Goal: Task Accomplishment & Management: Manage account settings

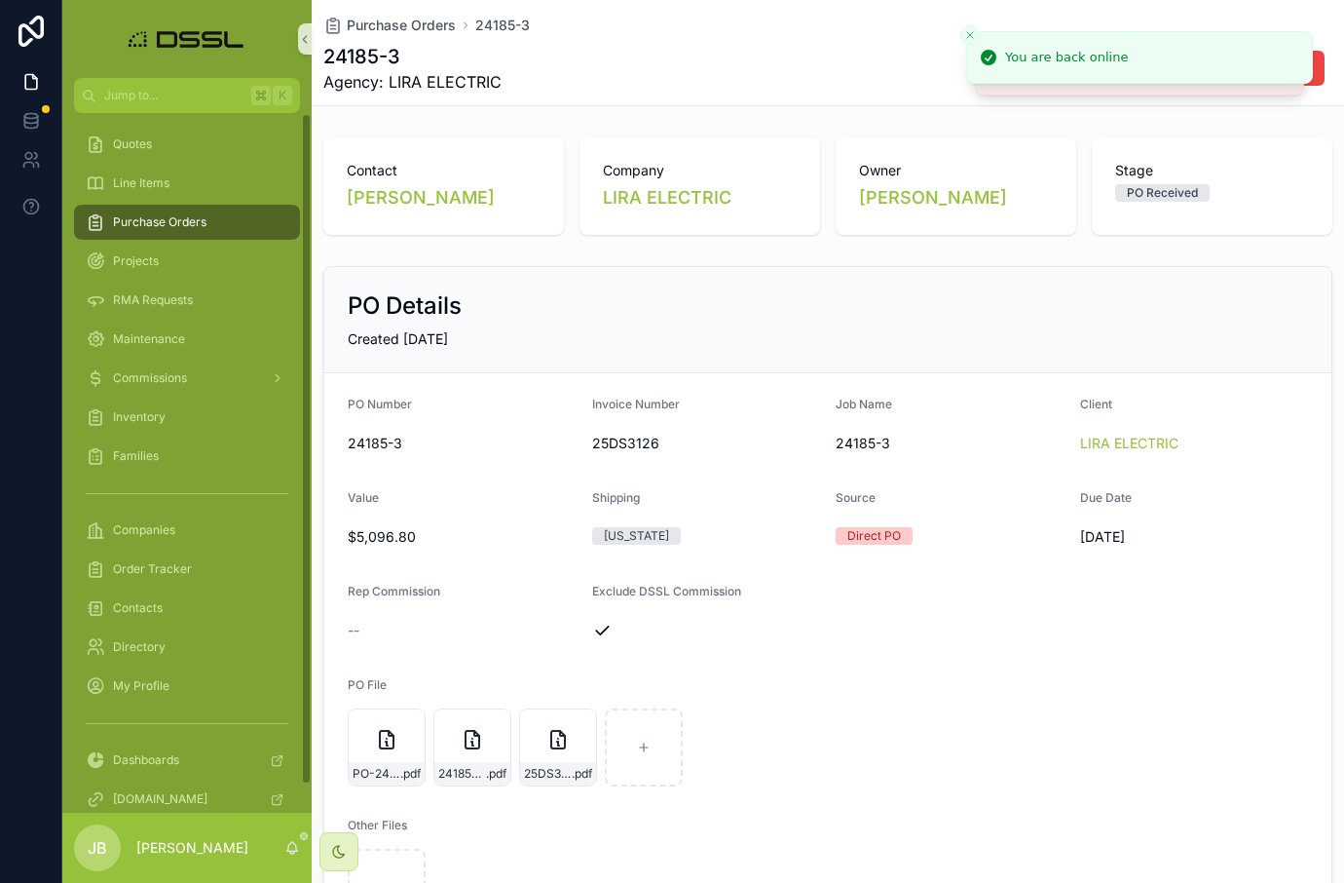
click at [140, 220] on span "Purchase Orders" at bounding box center [160, 222] width 94 height 16
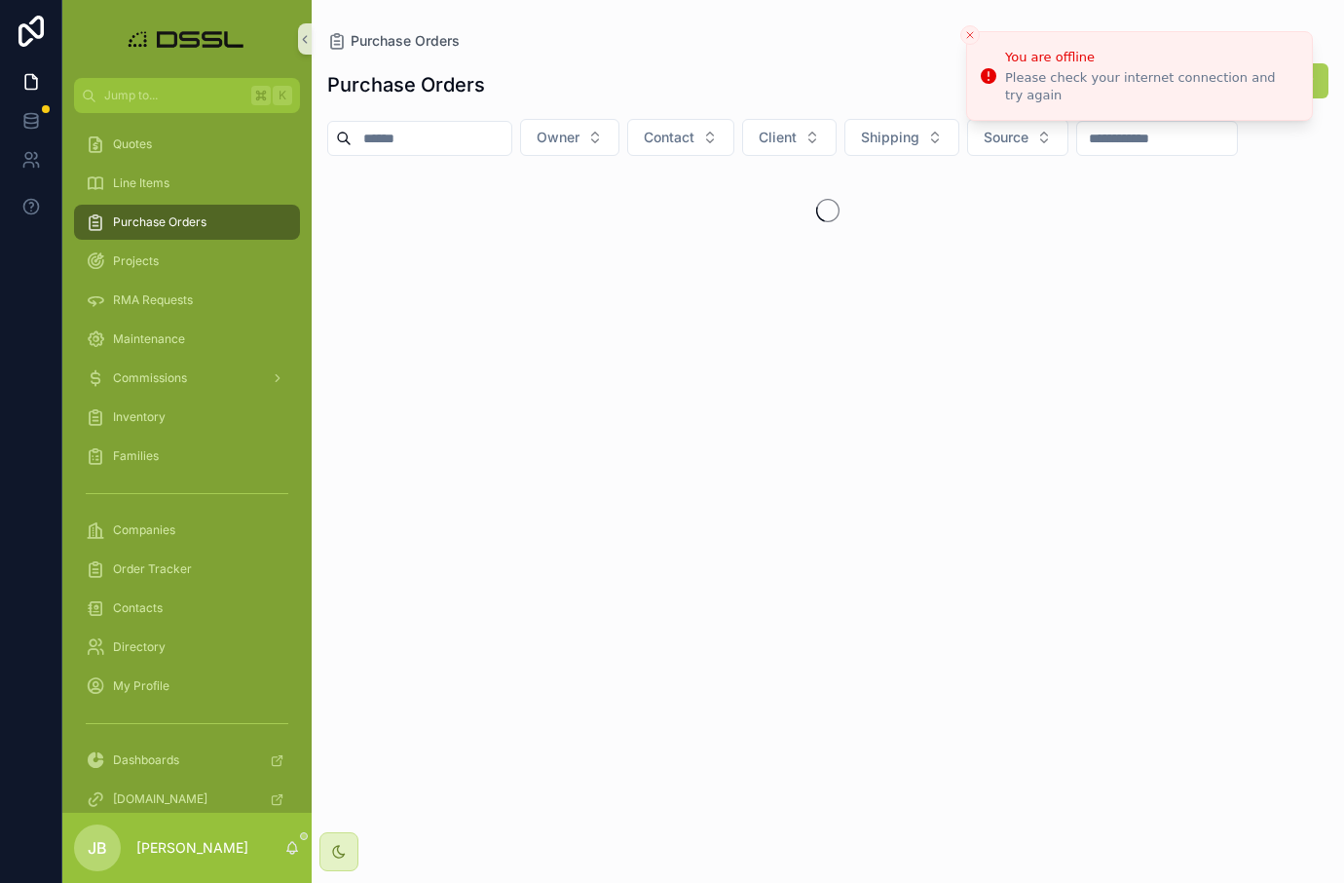
click at [460, 140] on input "scrollable content" at bounding box center [432, 138] width 160 height 27
type input "*"
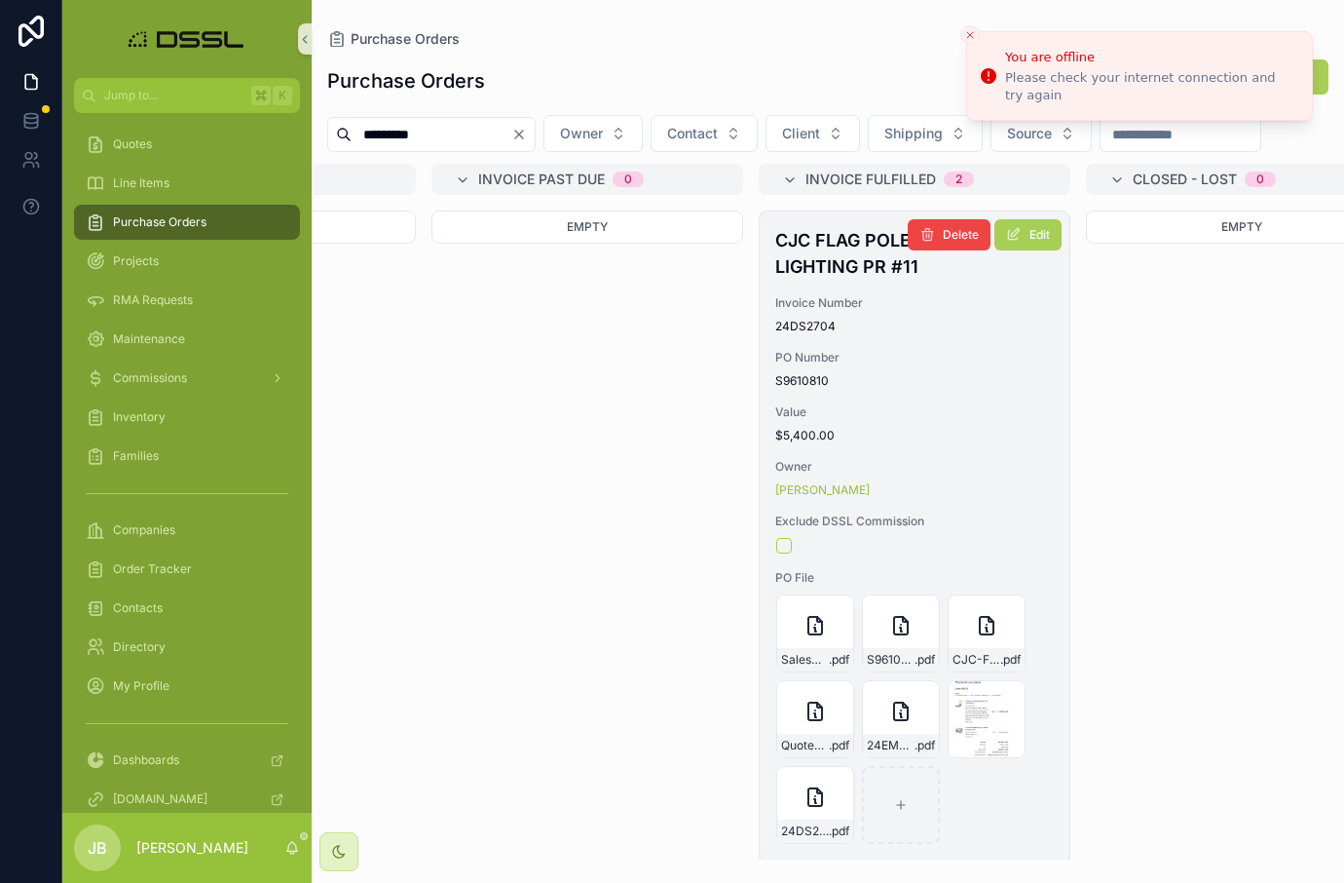
scroll to position [0, 4150]
type input "*********"
click at [825, 280] on h4 "CJC FLAG POLE LIGHTING PR #11" at bounding box center [915, 253] width 279 height 53
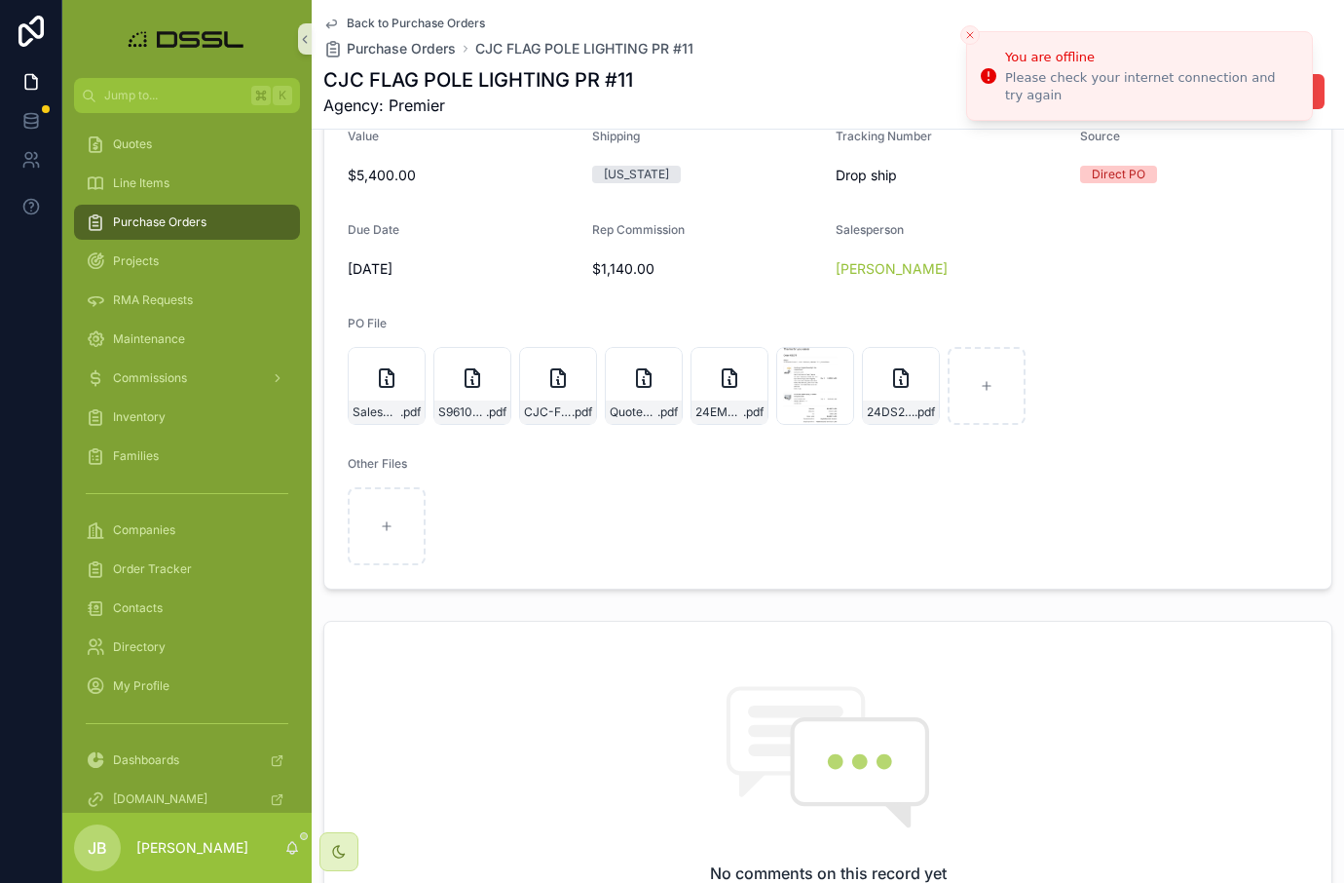
scroll to position [407, 0]
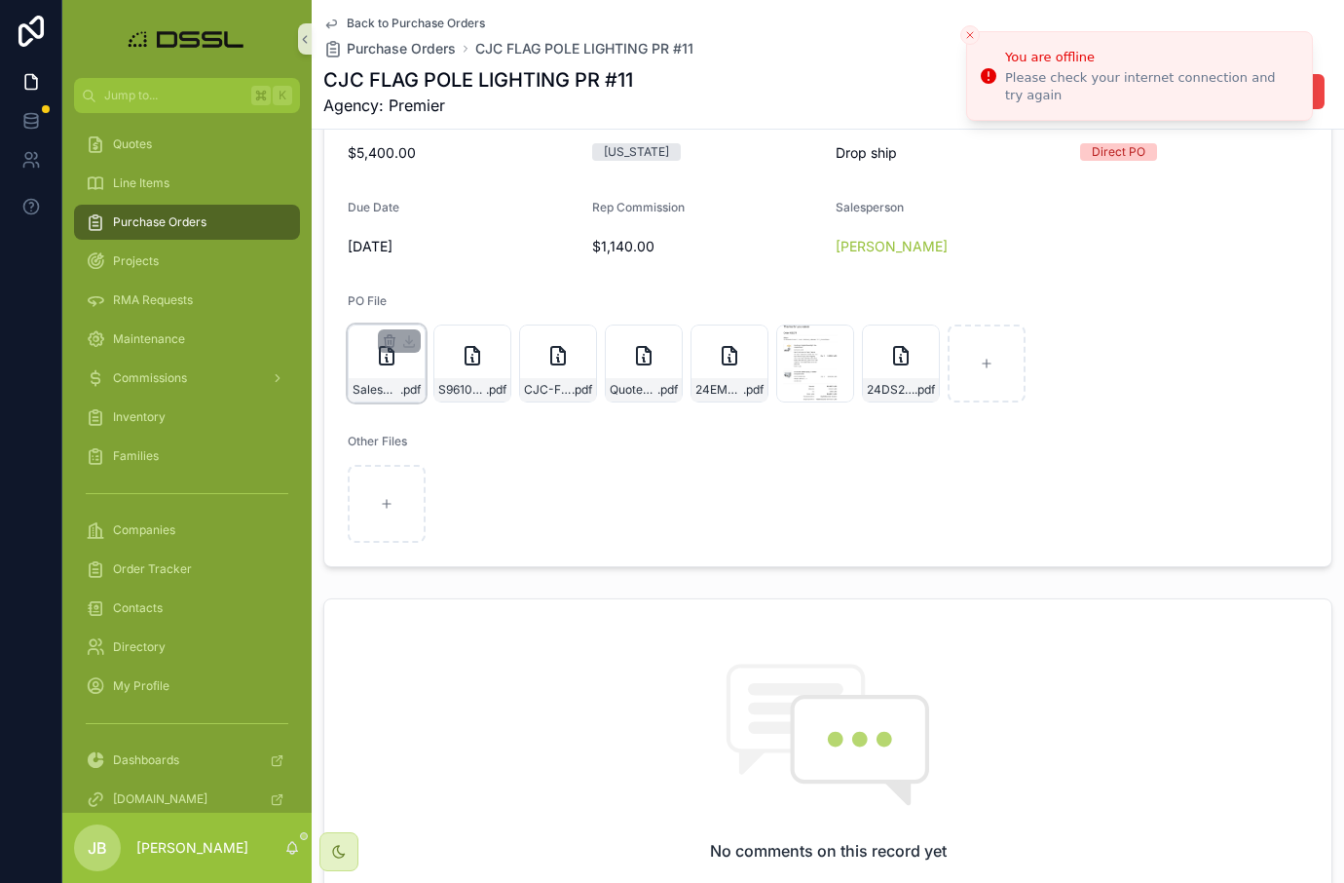
click at [393, 397] on div "SalesOrder_S9610810 .pdf" at bounding box center [387, 389] width 76 height 23
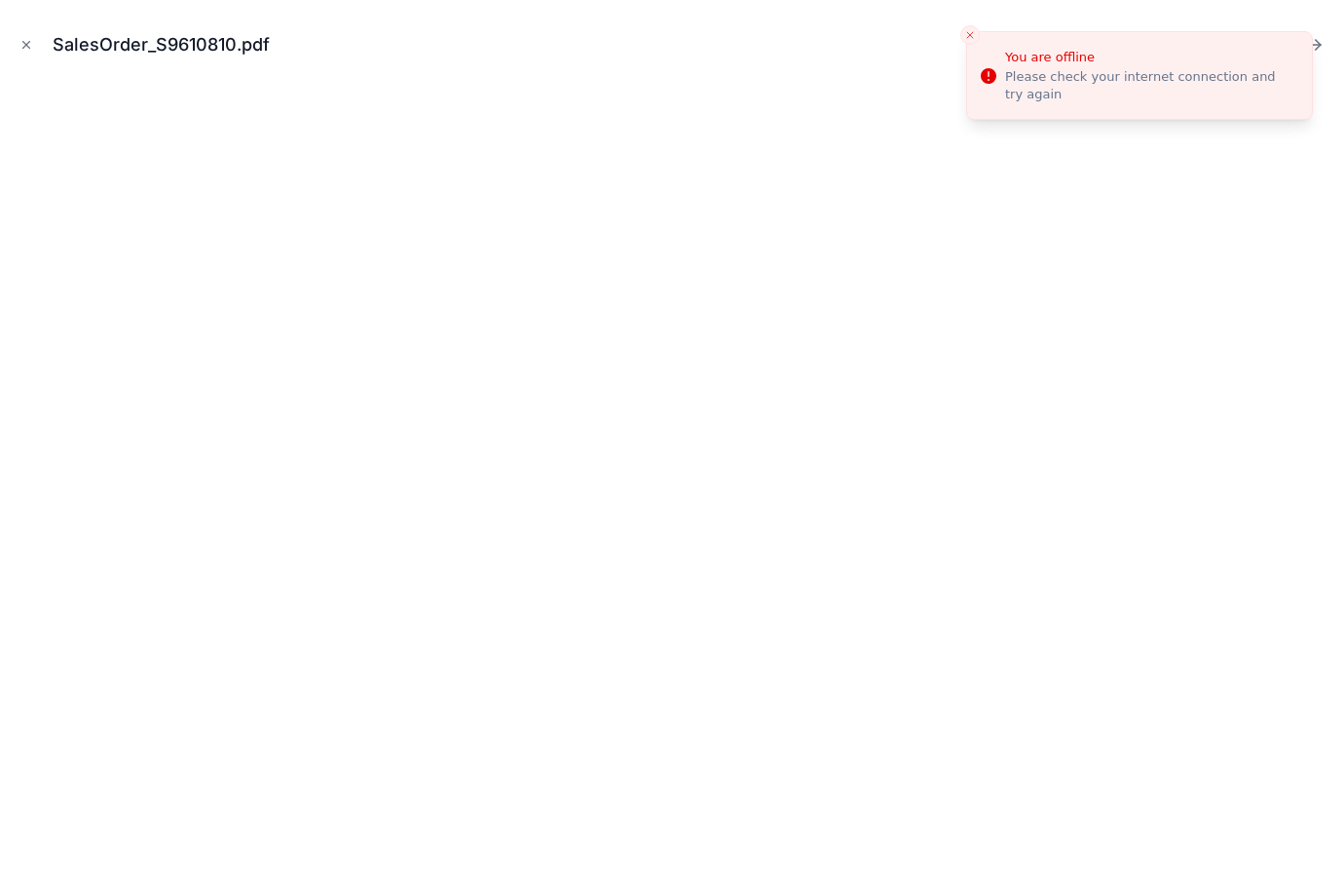
click at [972, 36] on icon "Close toast" at bounding box center [971, 35] width 12 height 12
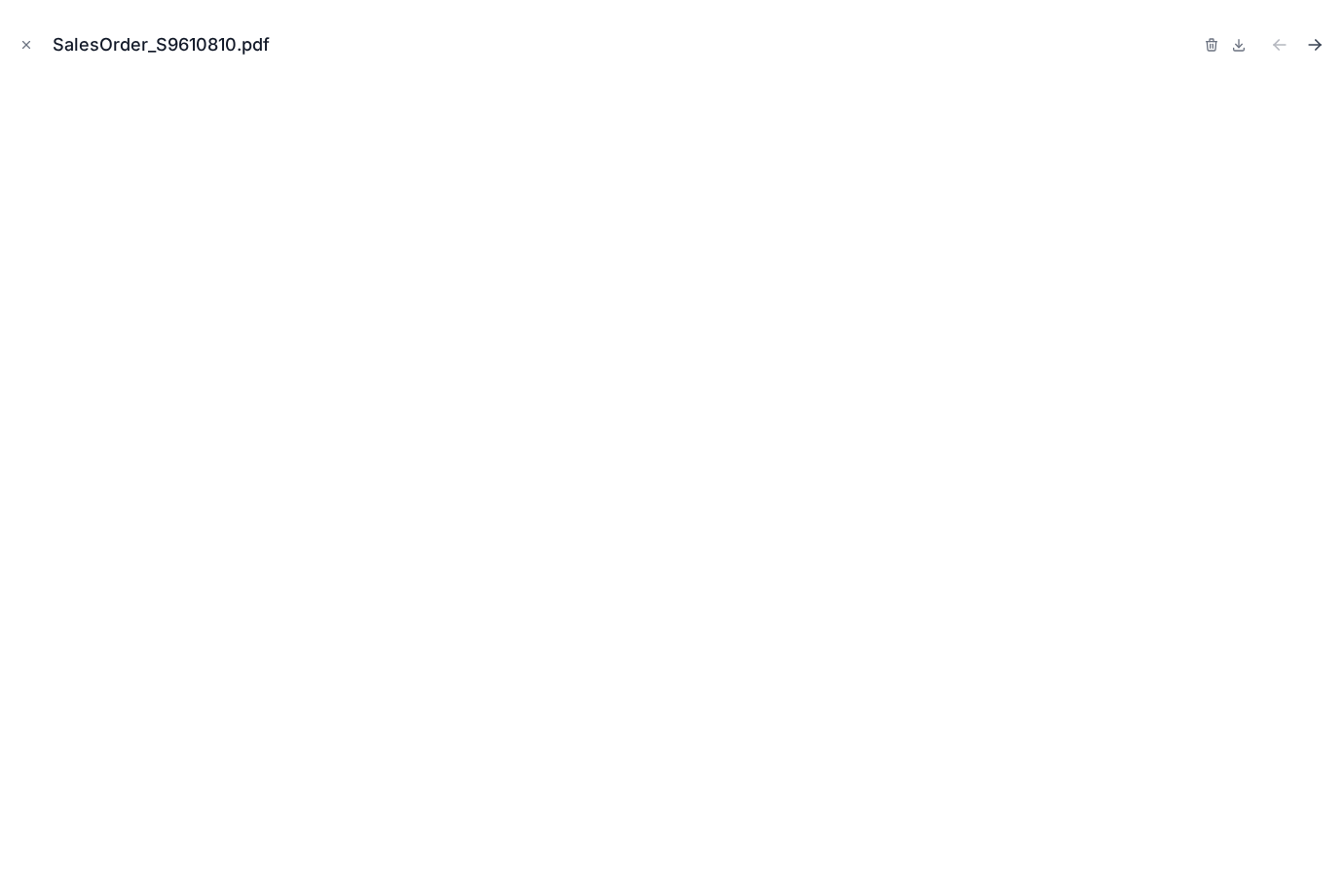
click at [1310, 48] on icon "Next file" at bounding box center [1314, 44] width 19 height 19
click at [1311, 47] on icon "Next file" at bounding box center [1314, 44] width 19 height 19
click at [25, 42] on icon "Close modal" at bounding box center [26, 45] width 14 height 14
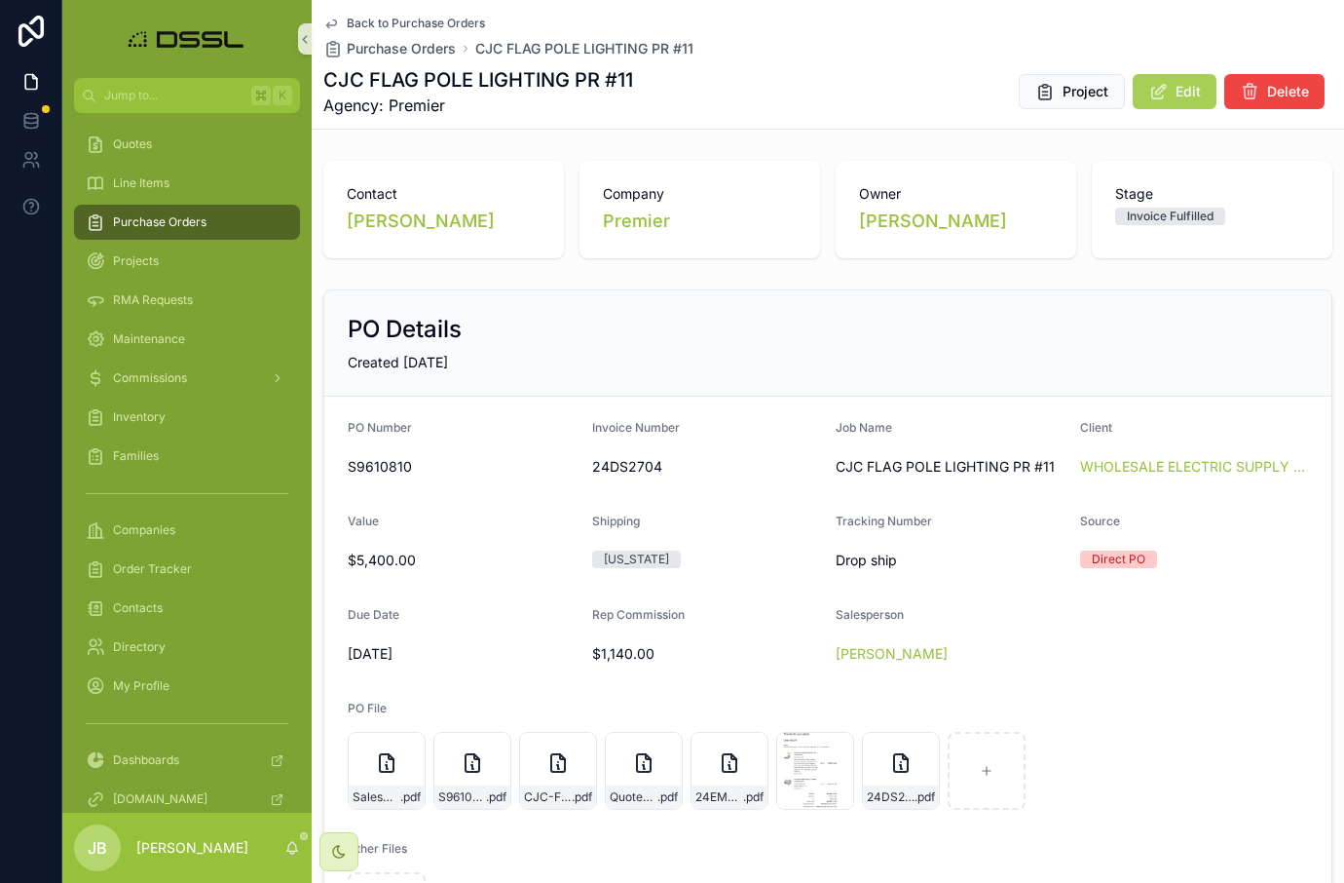
click at [396, 22] on span "Back to Purchase Orders" at bounding box center [416, 24] width 138 height 16
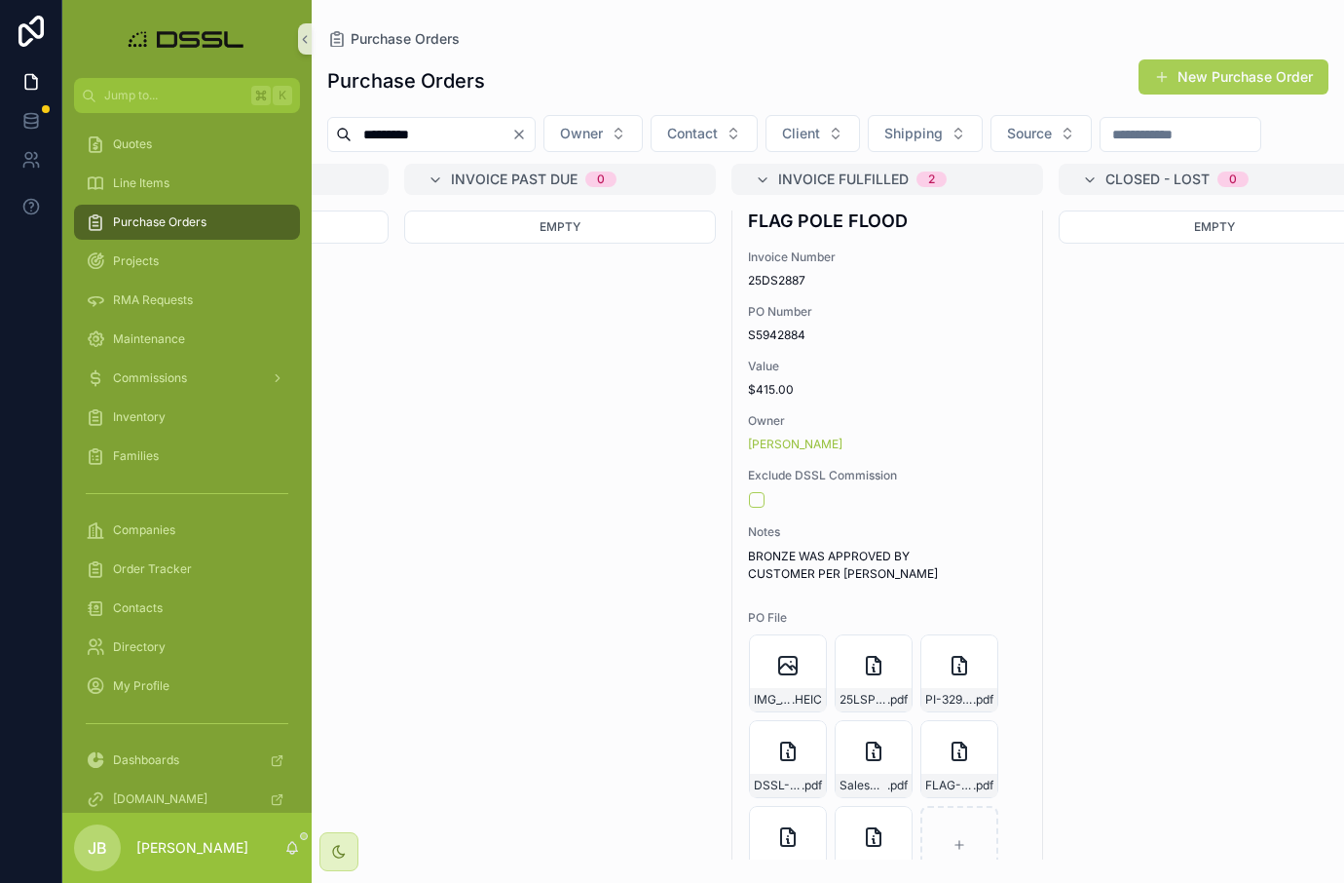
scroll to position [559, 0]
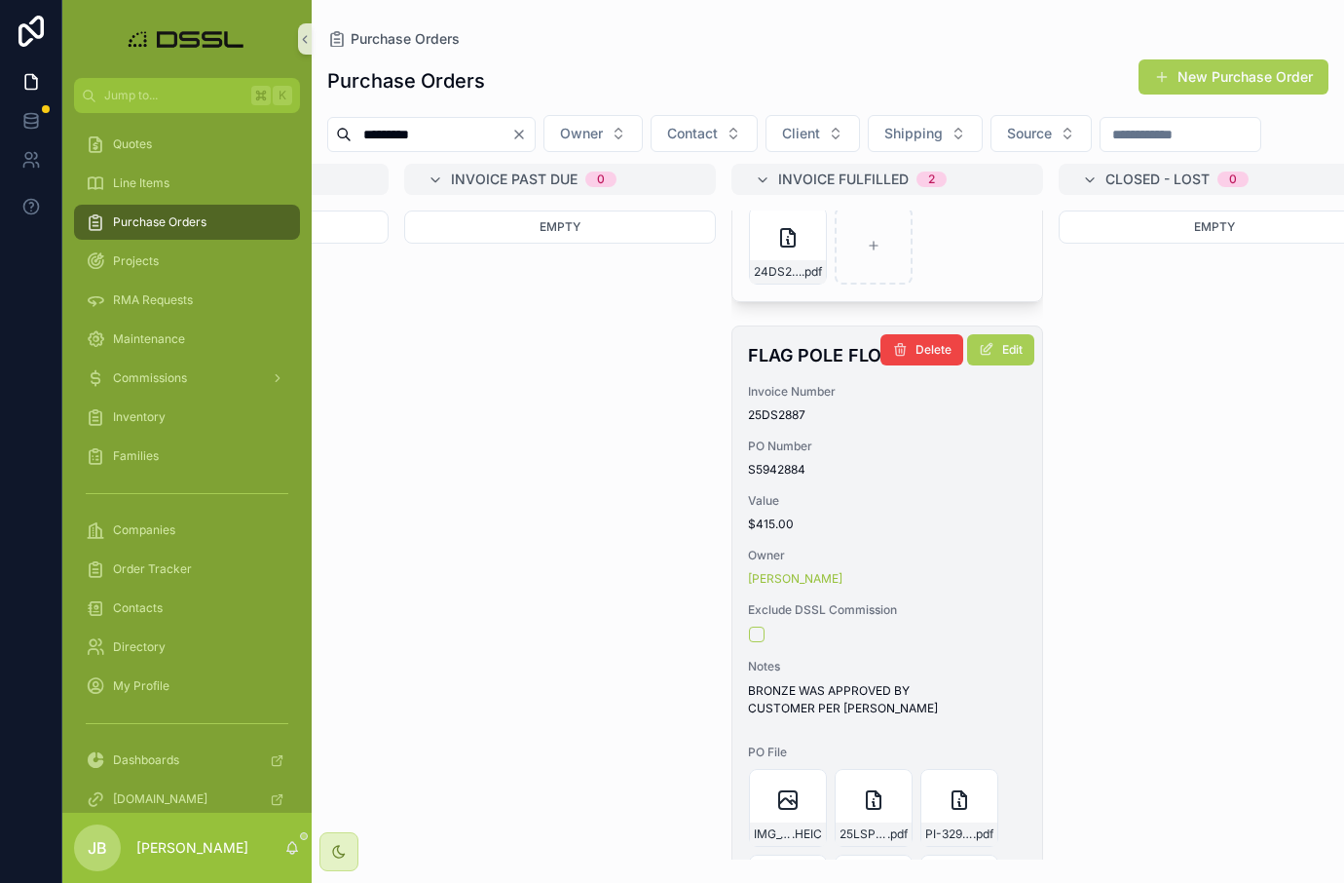
click at [808, 368] on h4 "FLAG POLE FLOOD" at bounding box center [887, 355] width 279 height 26
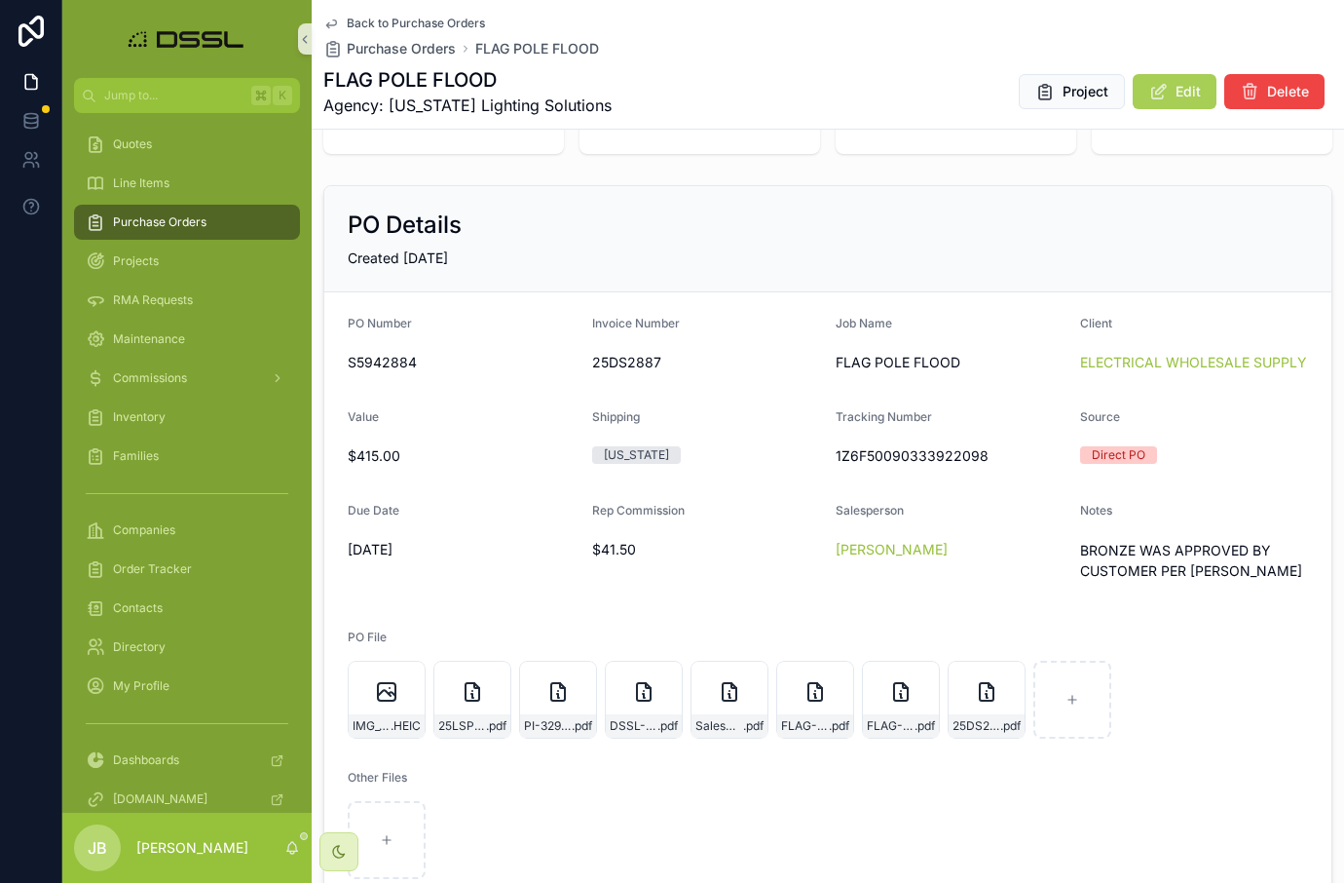
scroll to position [107, 0]
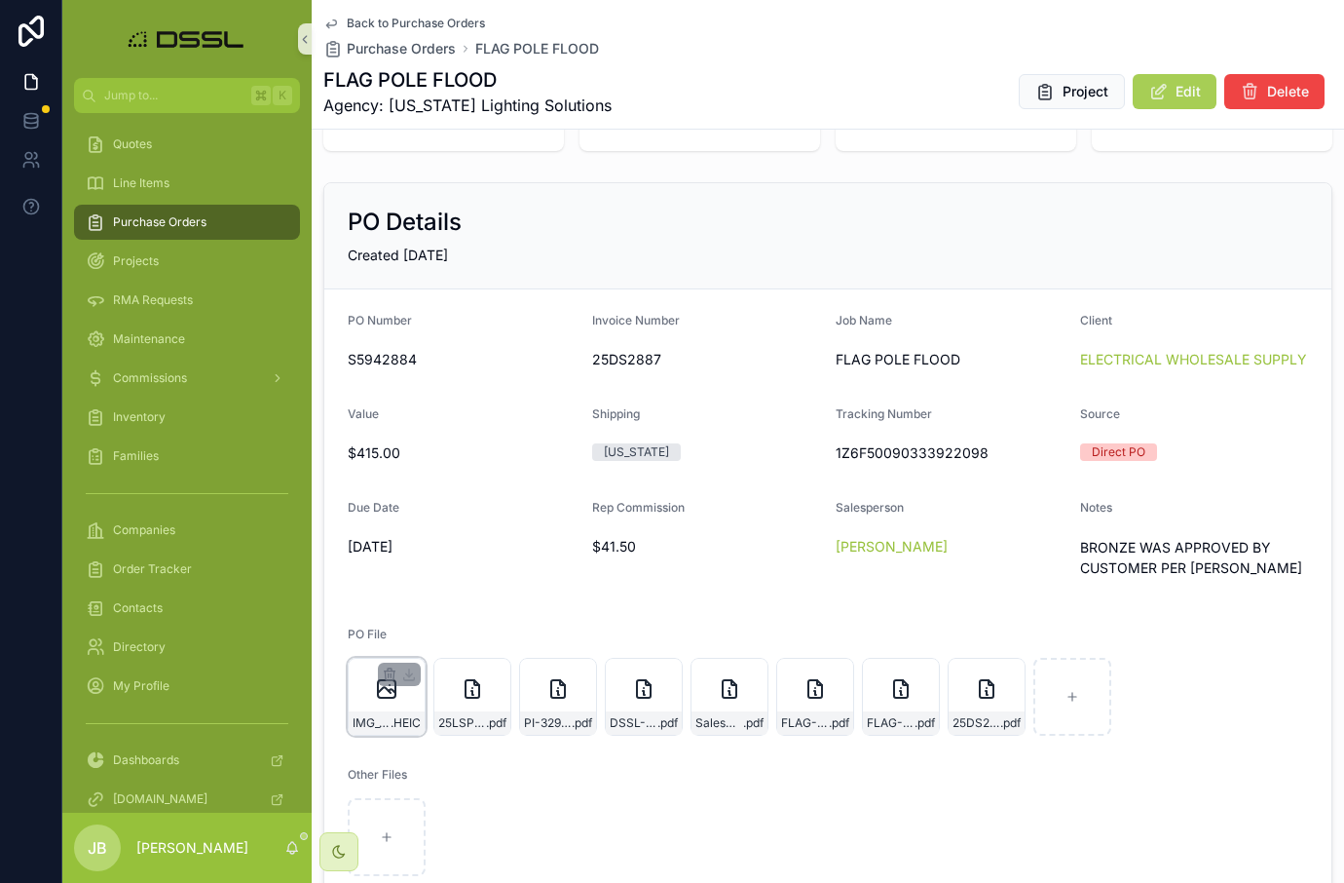
click at [399, 731] on div "IMG_5675 .HEIC" at bounding box center [387, 722] width 76 height 23
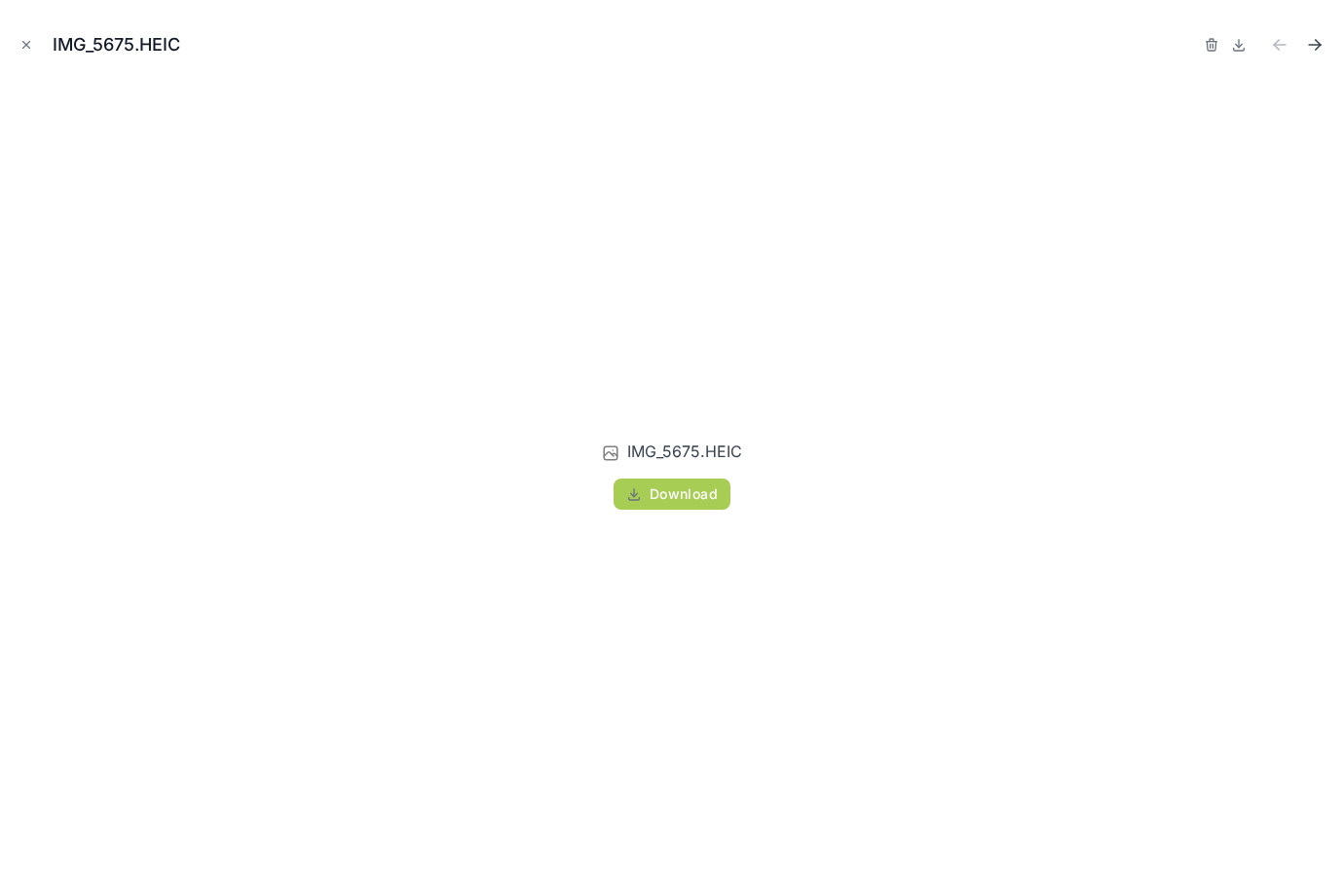
click at [1315, 41] on icon "Next file" at bounding box center [1314, 44] width 19 height 19
click at [1313, 49] on icon "Next file" at bounding box center [1314, 44] width 19 height 19
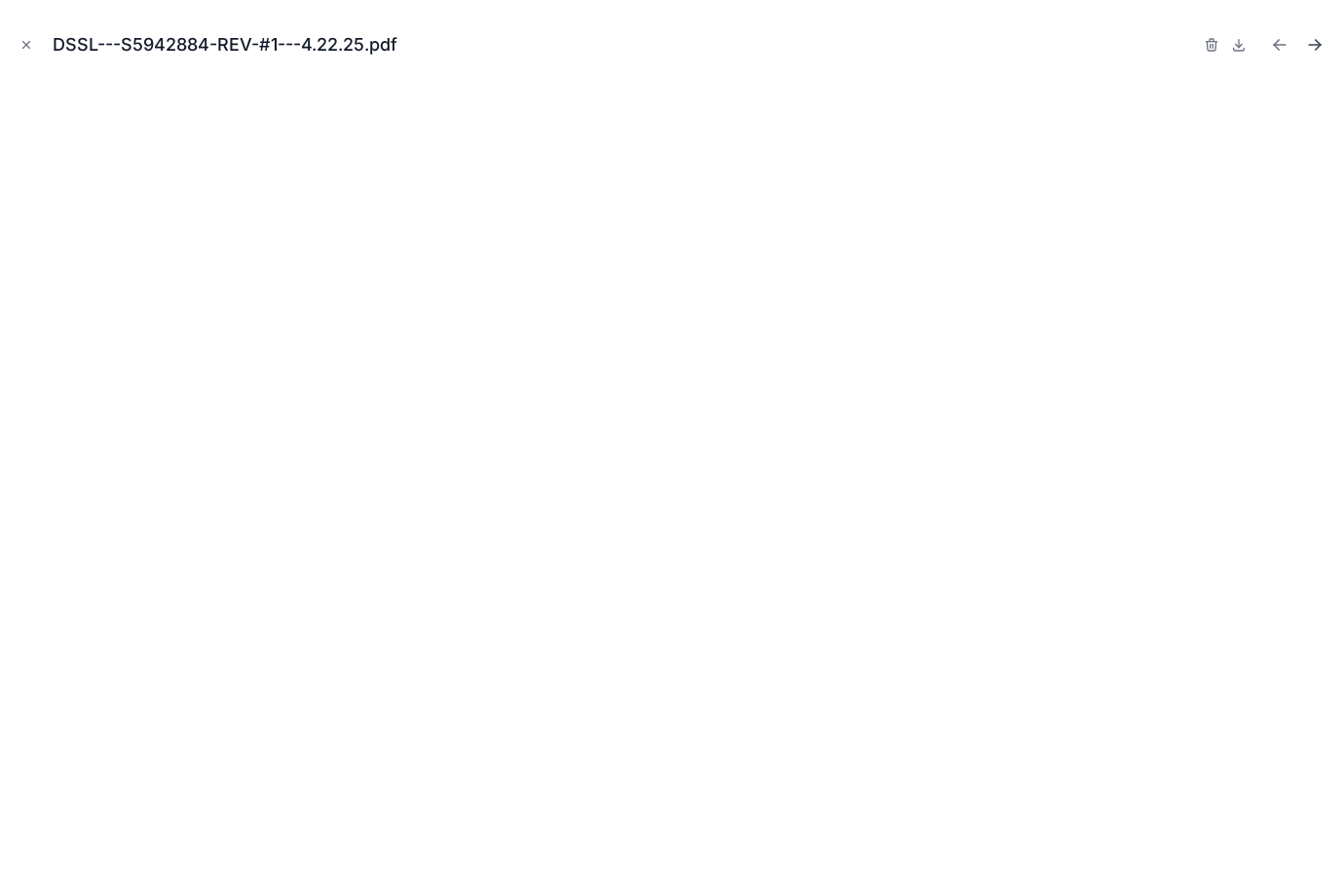
click at [1313, 49] on icon "Next file" at bounding box center [1314, 44] width 19 height 19
click at [22, 47] on icon "Close modal" at bounding box center [26, 45] width 14 height 14
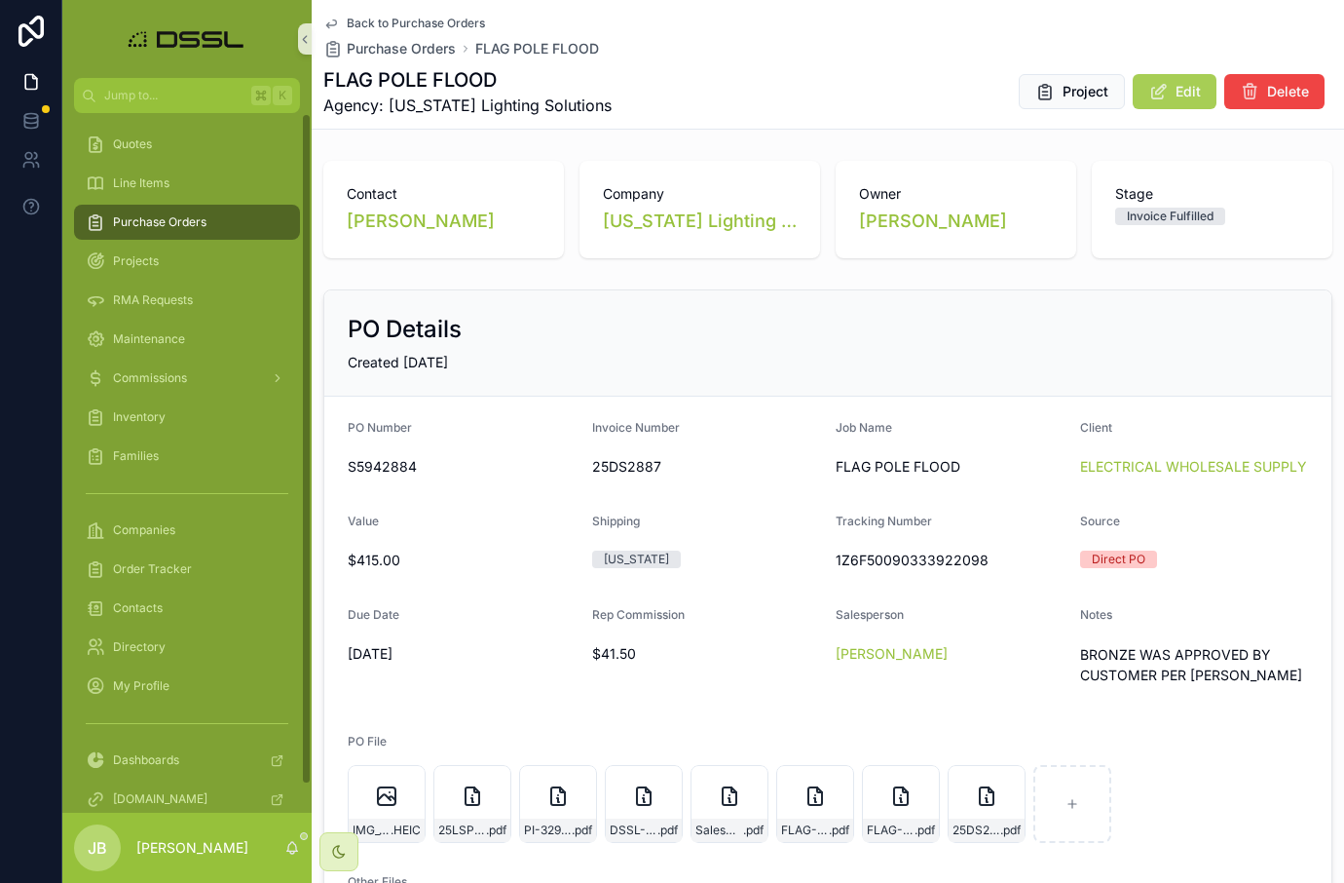
click at [176, 212] on div "Purchase Orders" at bounding box center [187, 222] width 203 height 31
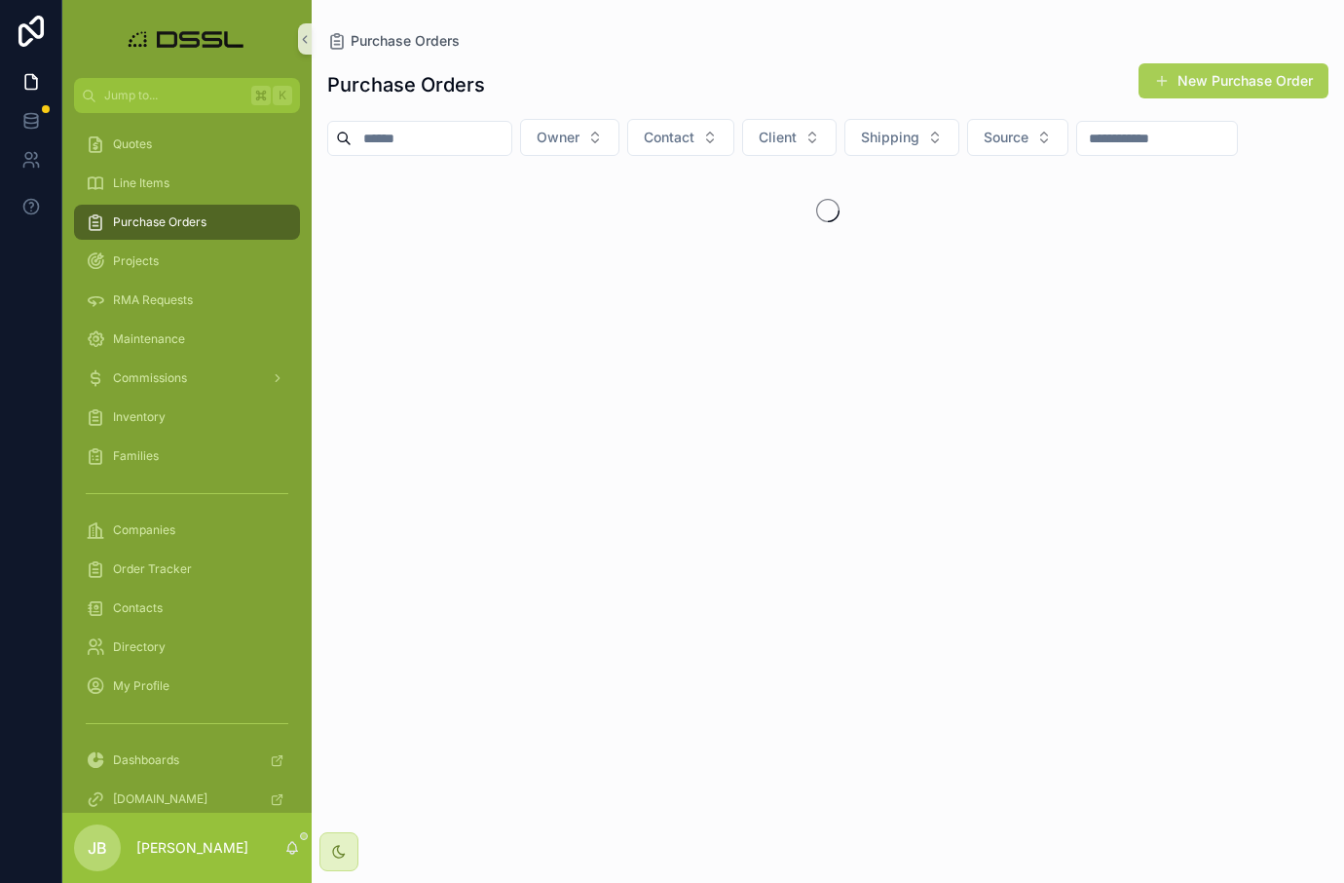
click at [433, 131] on input "scrollable content" at bounding box center [432, 138] width 160 height 27
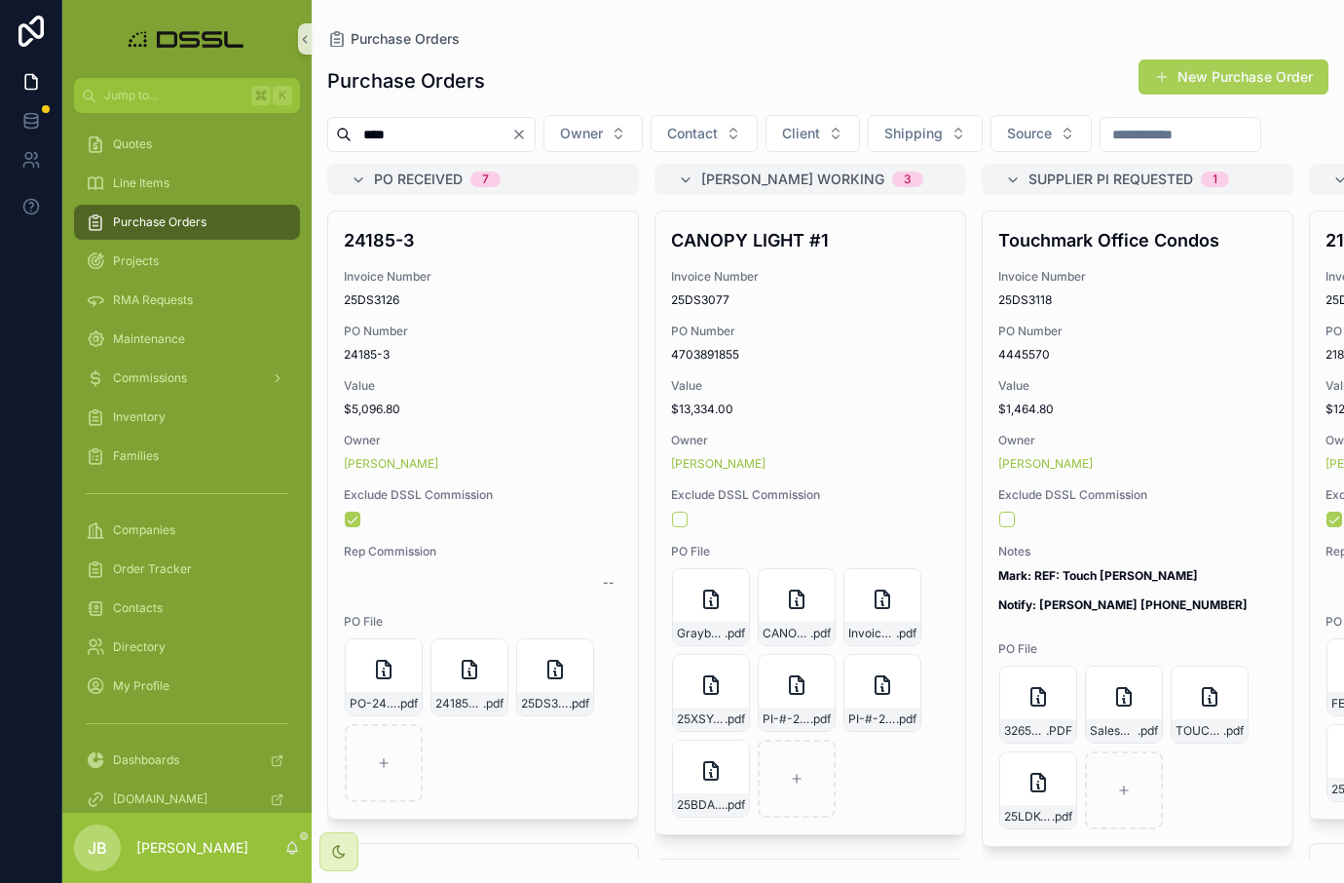
click at [399, 137] on input "****" at bounding box center [432, 134] width 160 height 27
click at [393, 135] on input "******" at bounding box center [432, 134] width 160 height 27
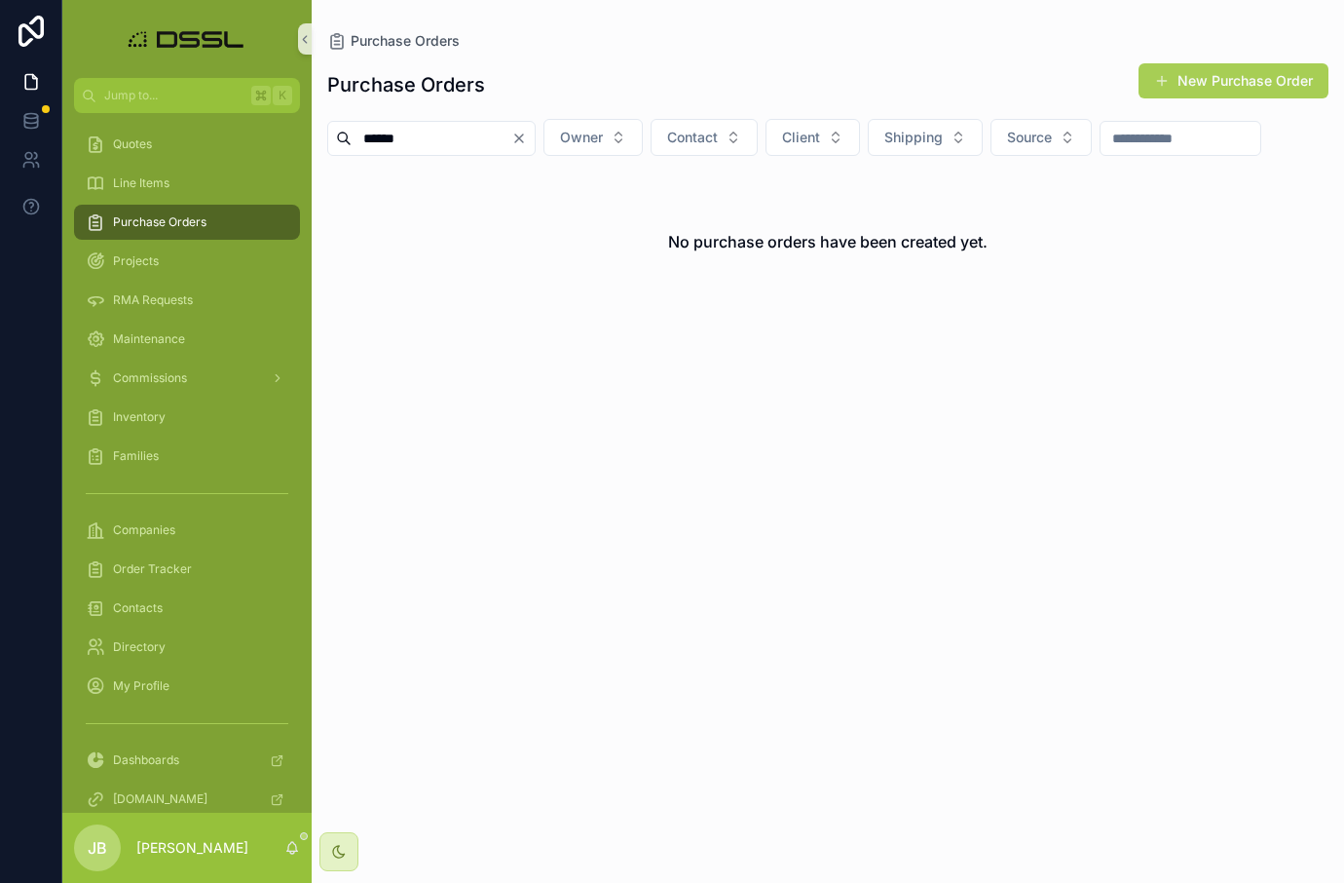
drag, startPoint x: 480, startPoint y: 142, endPoint x: 395, endPoint y: 152, distance: 86.3
click at [320, 156] on div "****** Owner Contact Client Shipping Source" at bounding box center [828, 137] width 1033 height 37
type input "*"
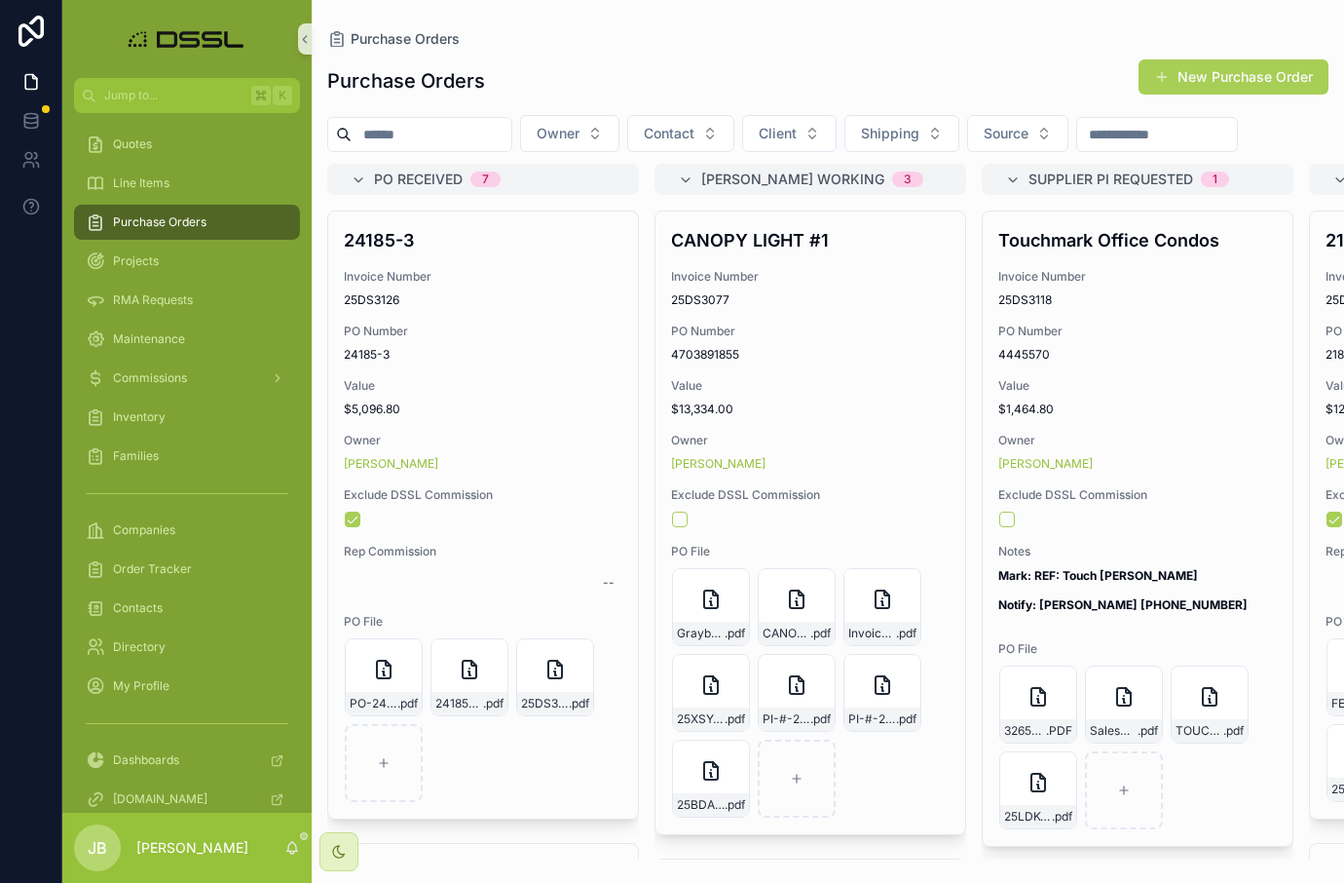
type input "*"
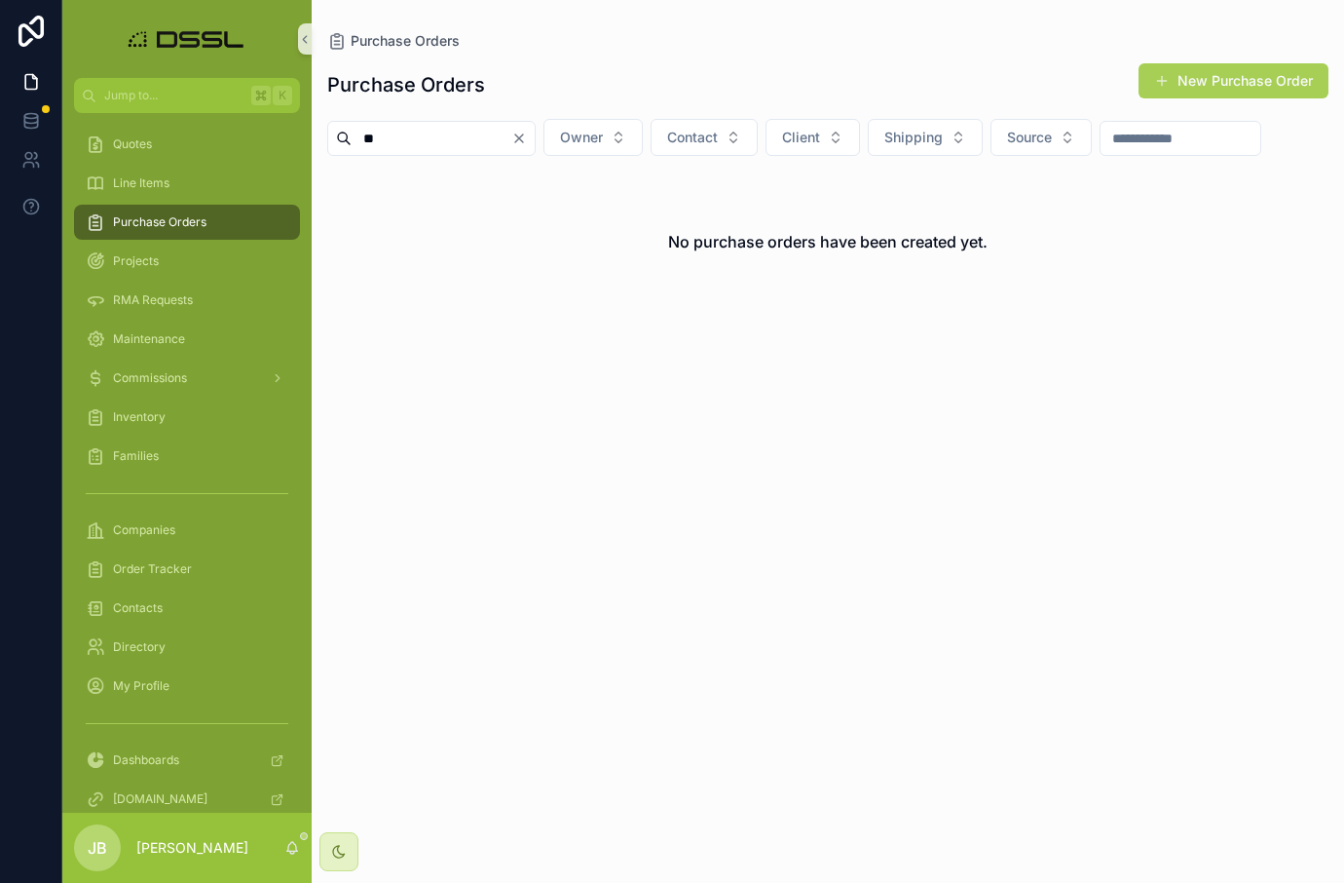
type input "*"
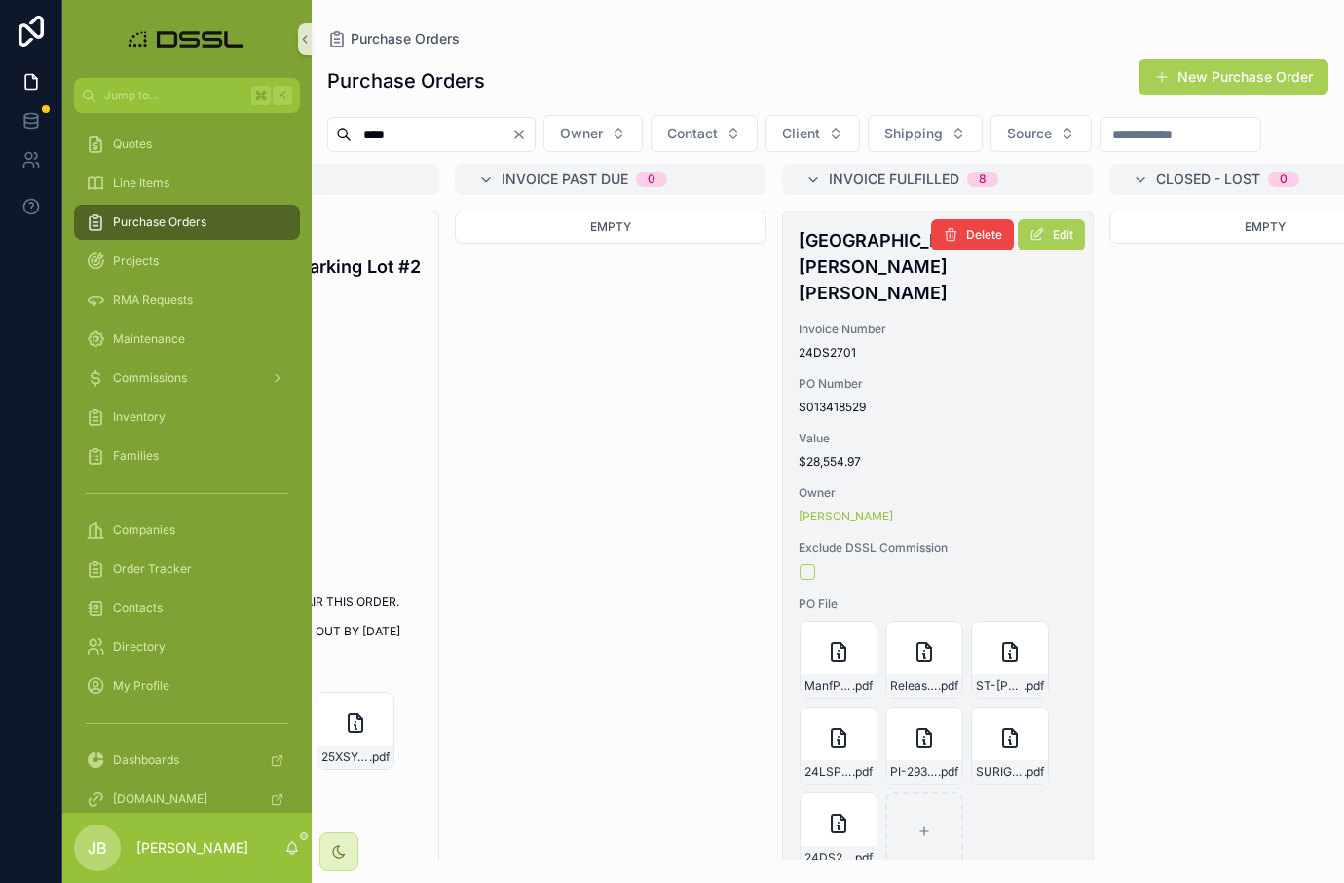
type input "****"
click at [865, 306] on h4 "[GEOGRAPHIC_DATA][PERSON_NAME][PERSON_NAME]" at bounding box center [938, 266] width 279 height 79
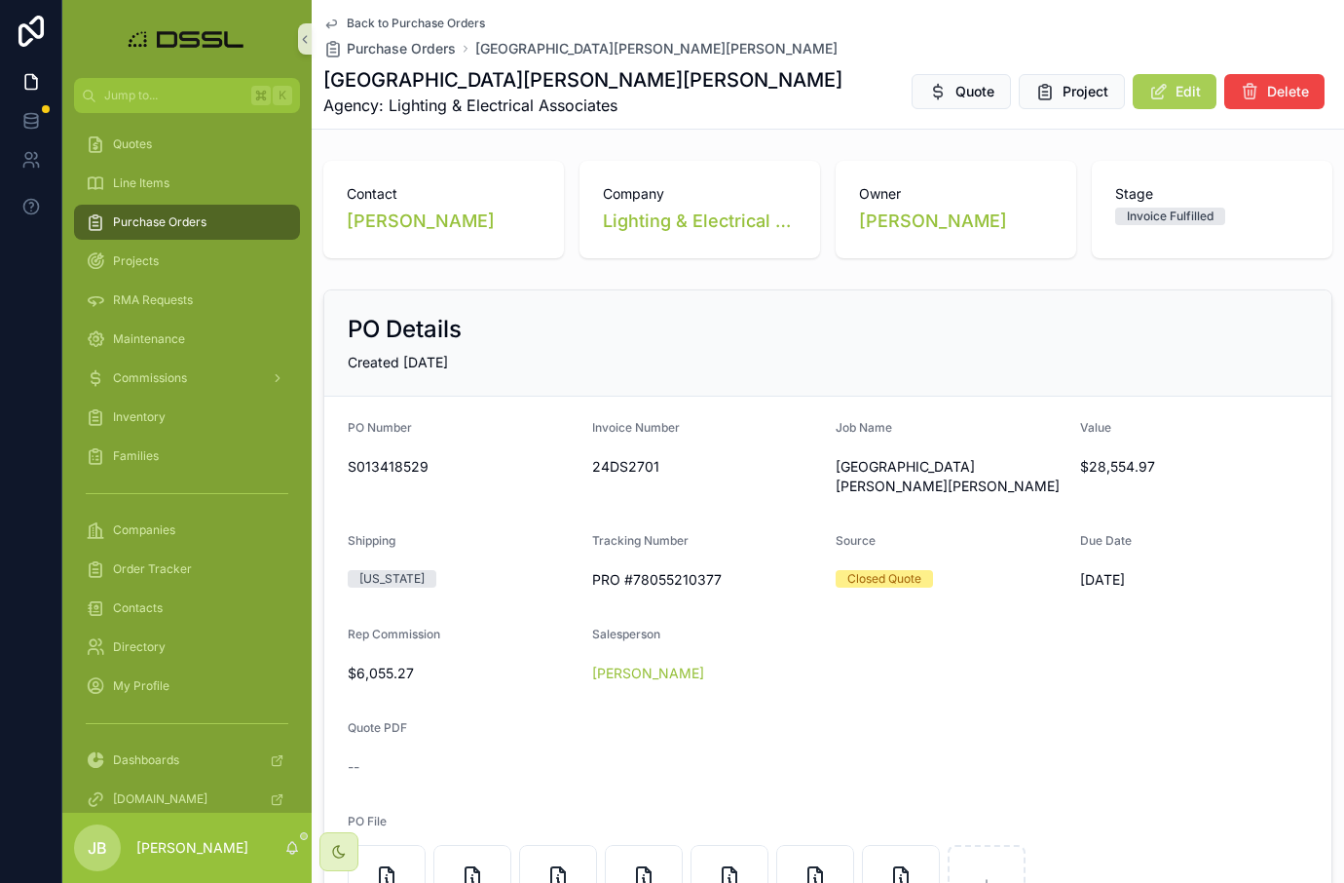
click at [168, 225] on span "Purchase Orders" at bounding box center [160, 222] width 94 height 16
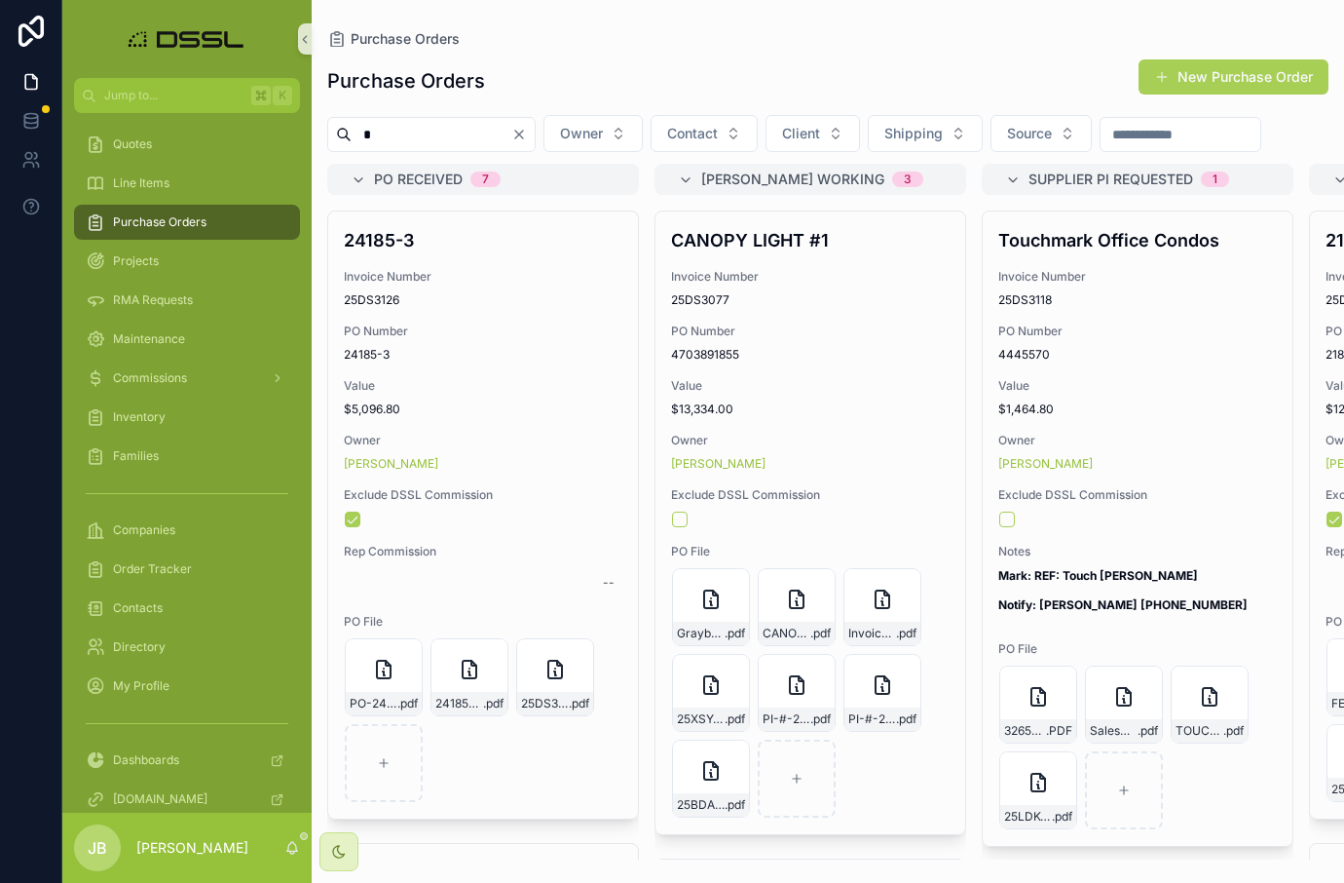
drag, startPoint x: 413, startPoint y: 132, endPoint x: 621, endPoint y: 216, distance: 223.8
click at [411, 132] on input "*" at bounding box center [432, 134] width 160 height 27
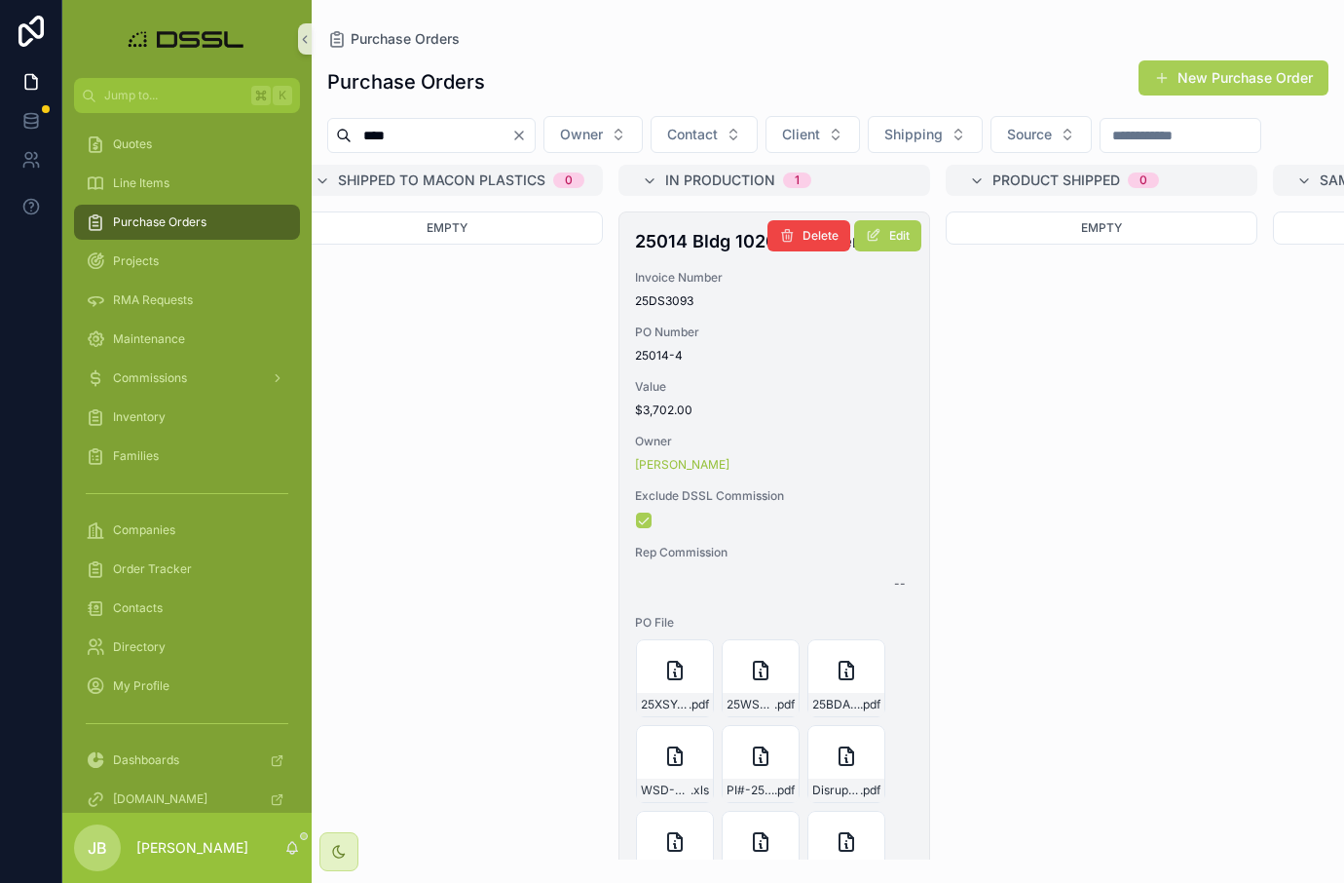
scroll to position [0, 2643]
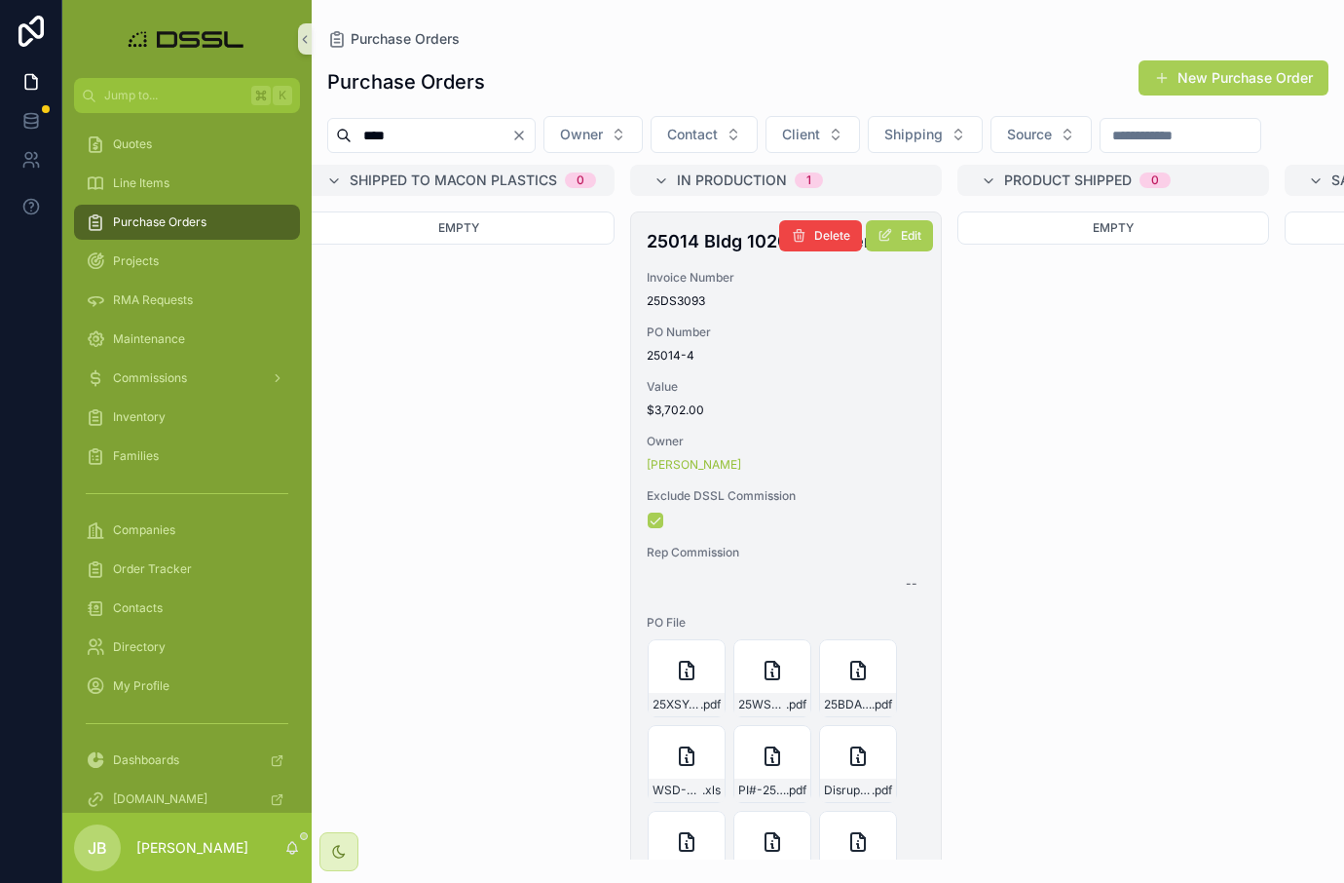
type input "****"
click at [721, 254] on h4 "25014 Bldg 1020 Rep Interior" at bounding box center [786, 241] width 279 height 26
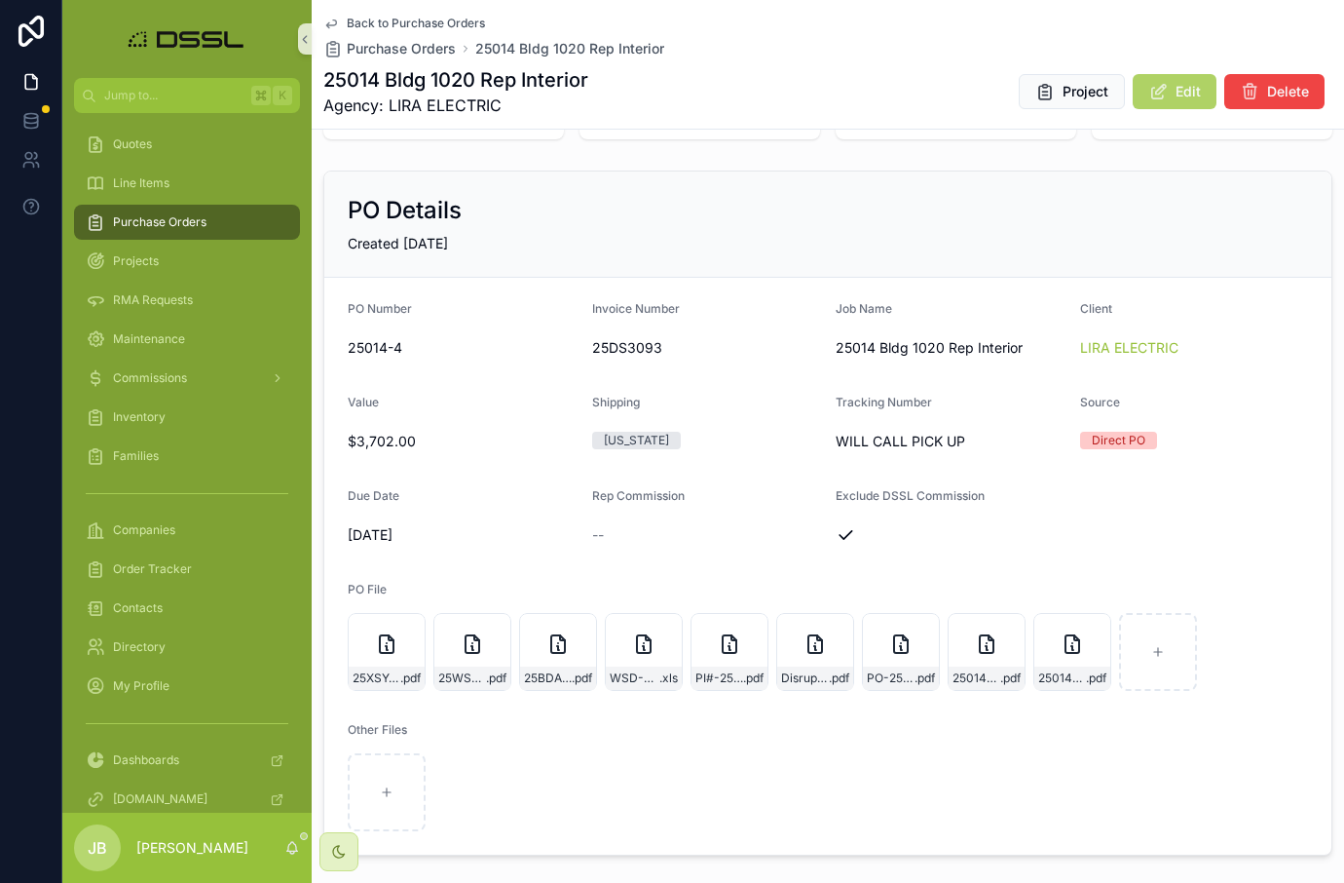
scroll to position [120, 0]
click at [1181, 96] on span "Edit" at bounding box center [1188, 91] width 25 height 19
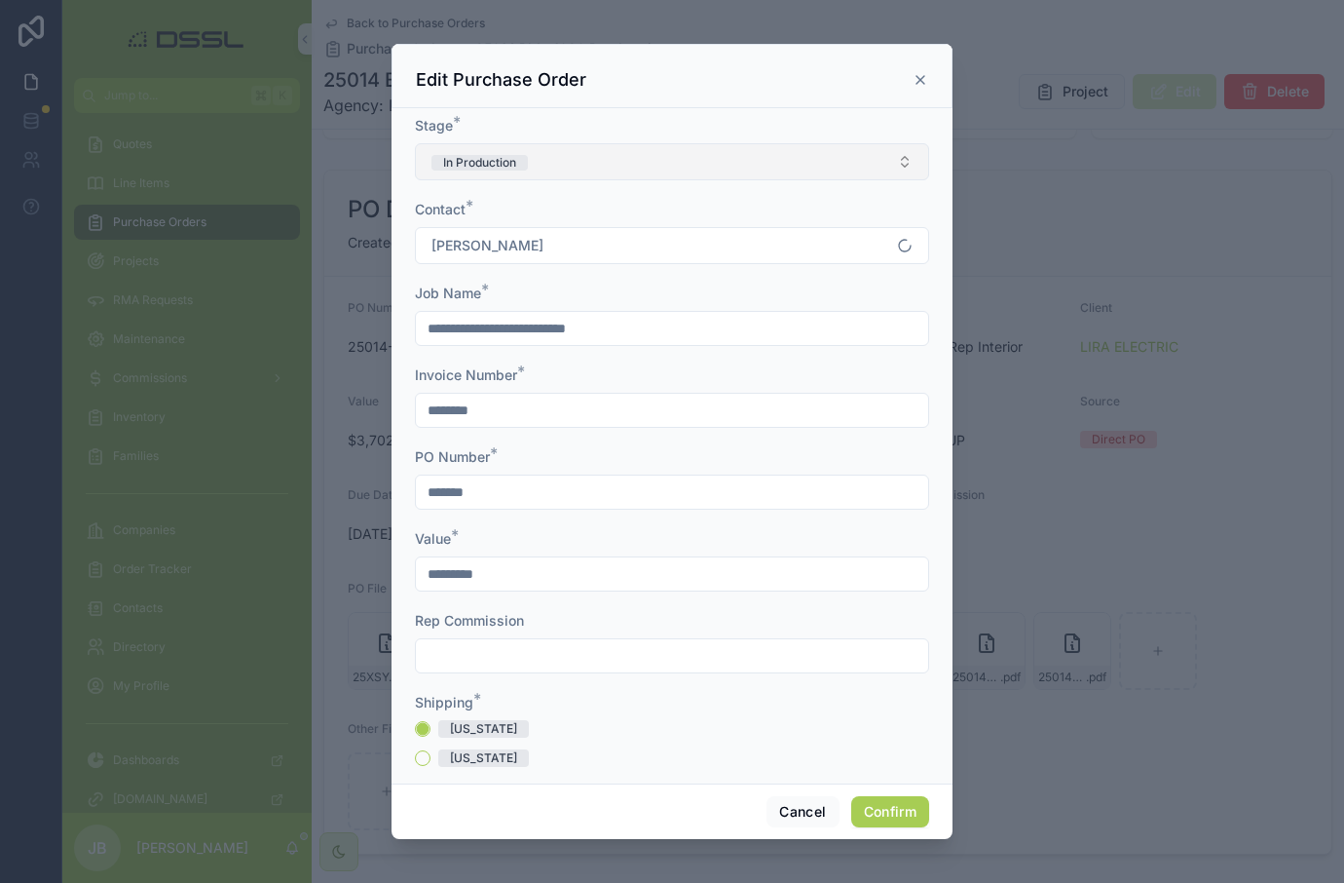
click at [619, 175] on button "In Production" at bounding box center [672, 161] width 514 height 37
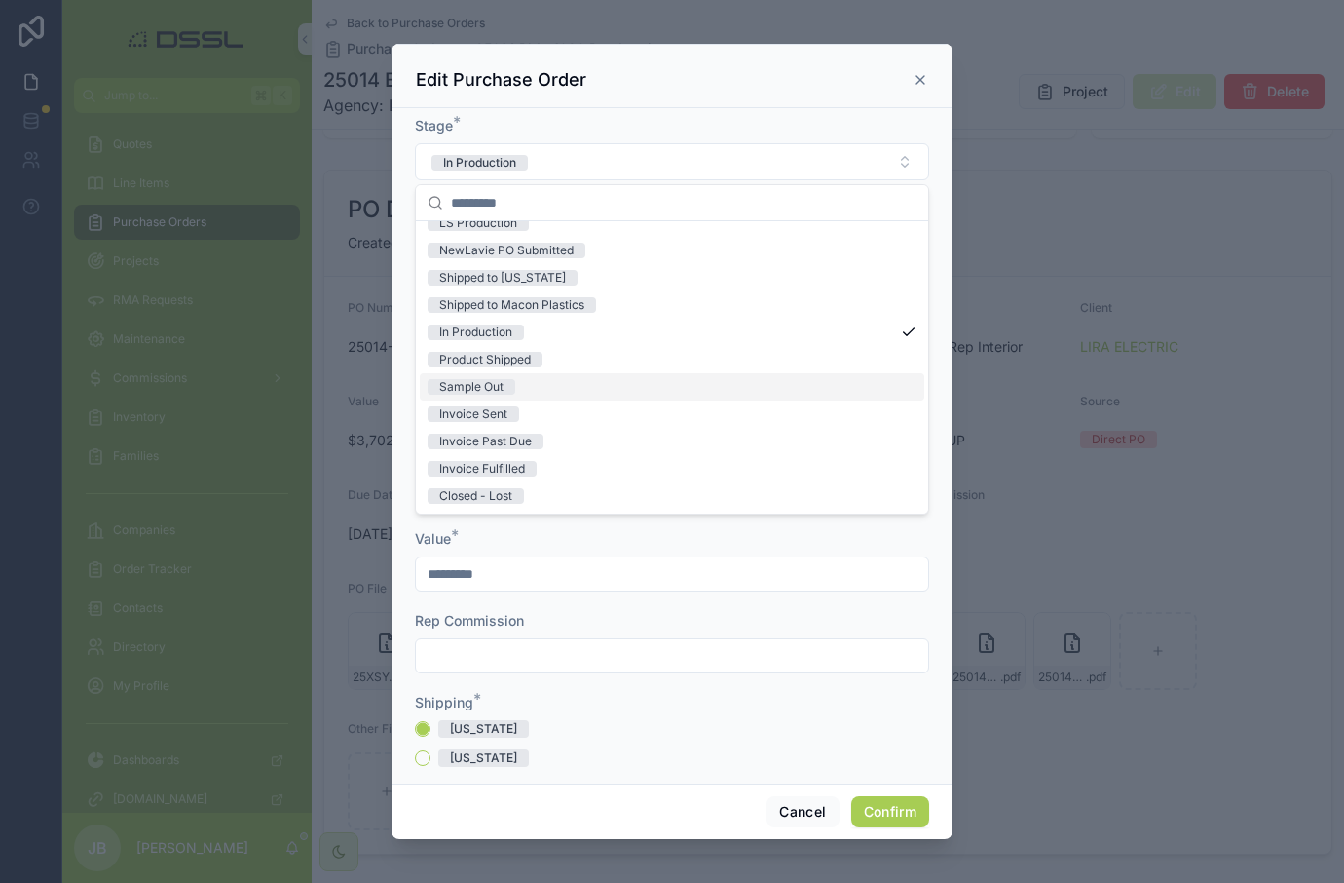
scroll to position [152, 0]
click at [512, 473] on div "Invoice Fulfilled" at bounding box center [482, 469] width 86 height 16
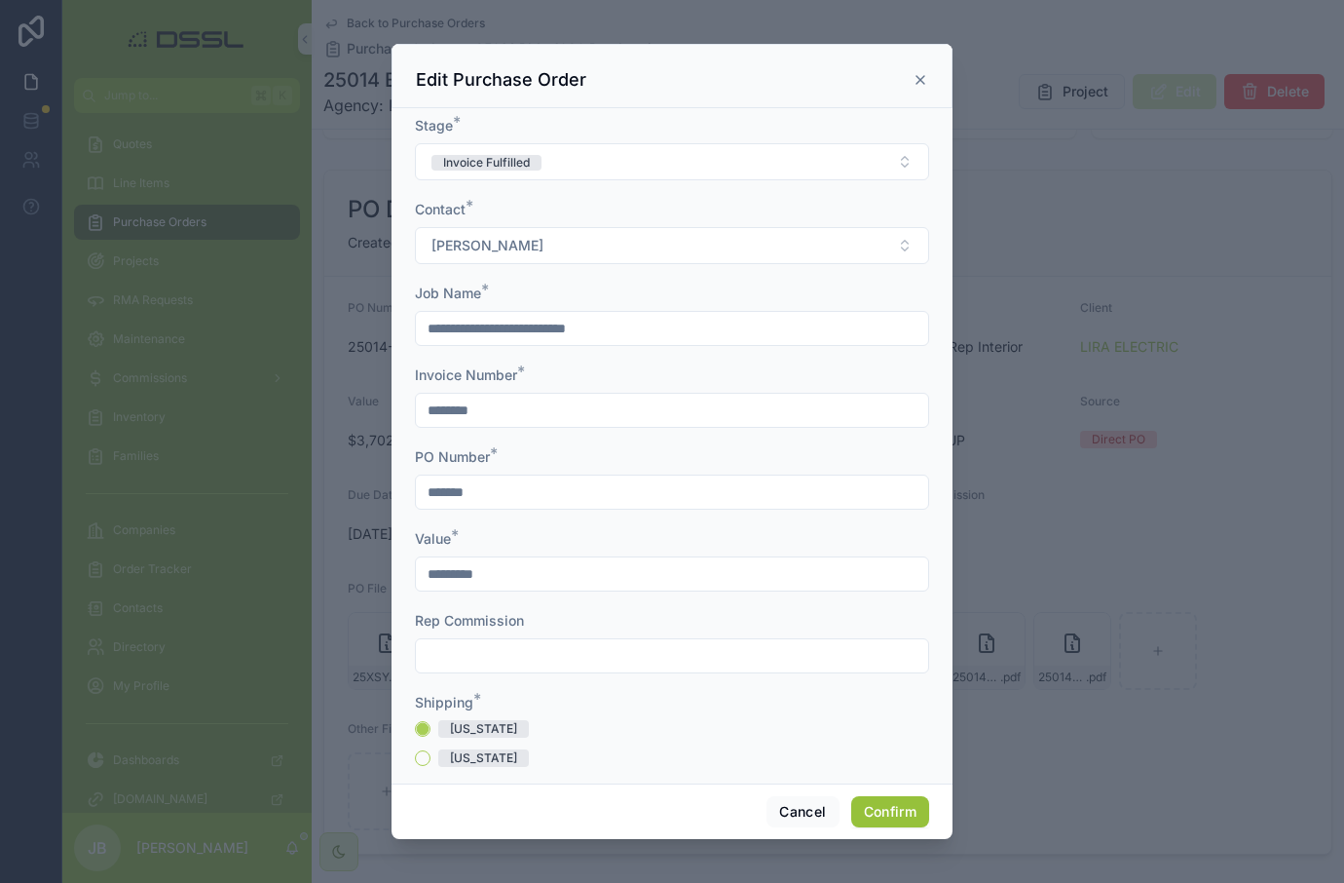
scroll to position [1, 0]
click at [902, 816] on button "Confirm" at bounding box center [890, 811] width 78 height 31
